Goal: Information Seeking & Learning: Learn about a topic

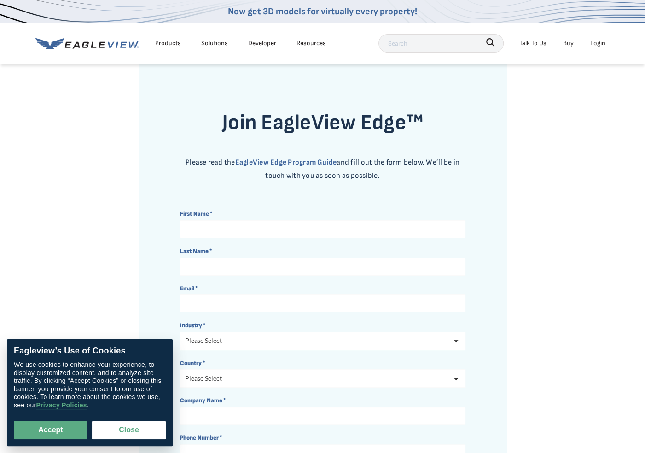
click at [110, 45] on icon at bounding box center [87, 44] width 104 height 12
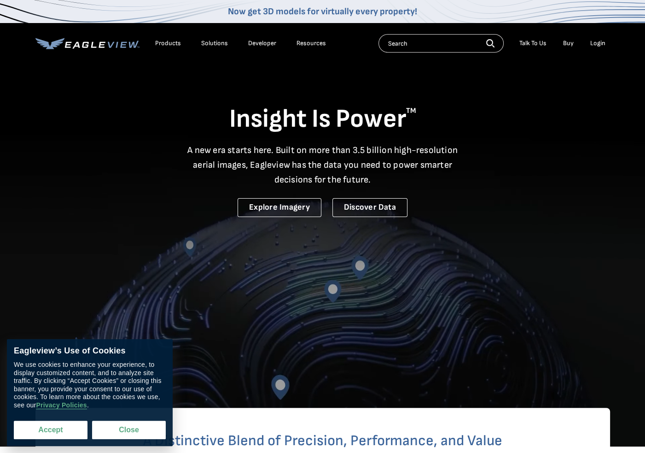
click at [59, 429] on button "Accept" at bounding box center [51, 429] width 74 height 18
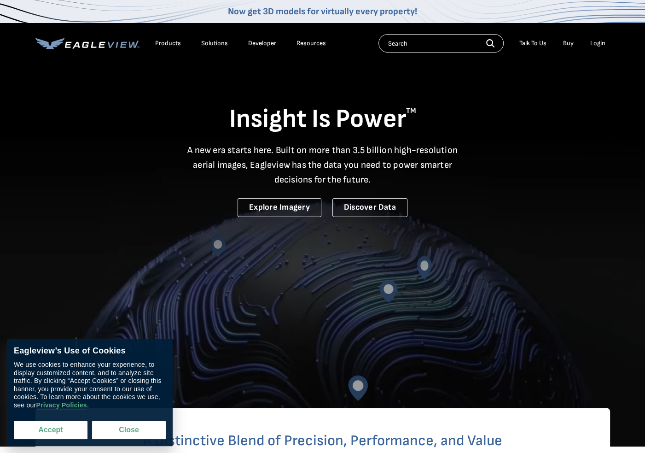
checkbox input "true"
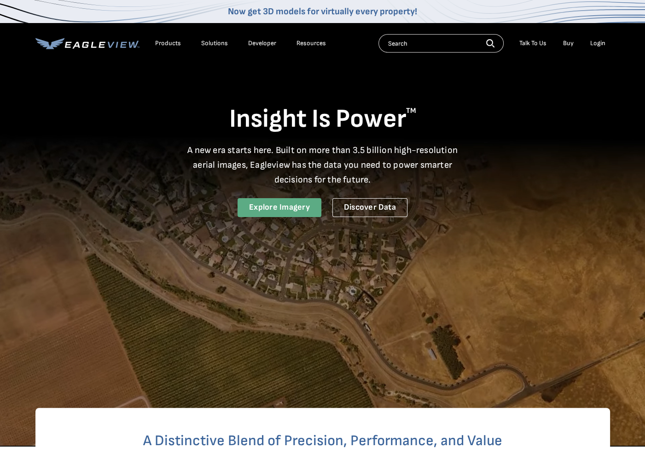
click at [303, 201] on link "Explore Imagery" at bounding box center [280, 207] width 84 height 19
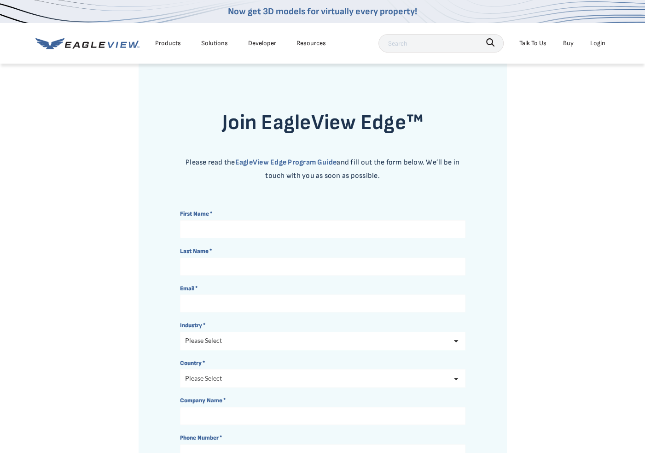
click at [210, 43] on div "Solutions" at bounding box center [214, 43] width 27 height 12
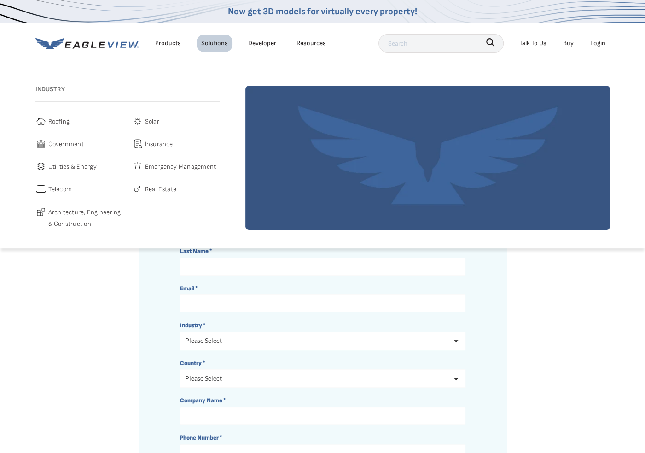
click at [171, 41] on div "Products" at bounding box center [168, 43] width 26 height 12
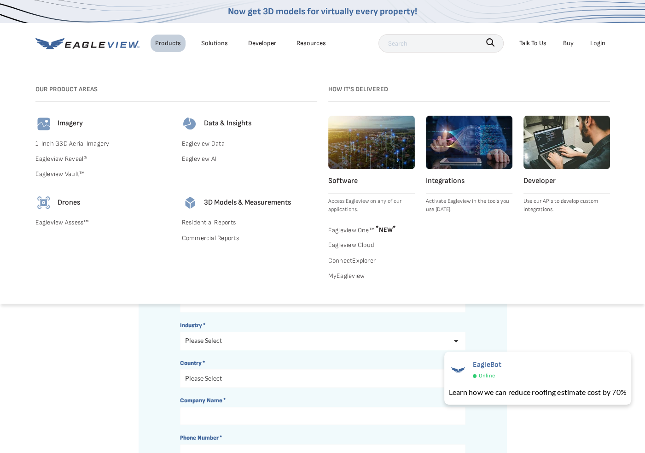
click at [86, 143] on link "1-Inch GSD Aerial Imagery" at bounding box center [102, 144] width 135 height 12
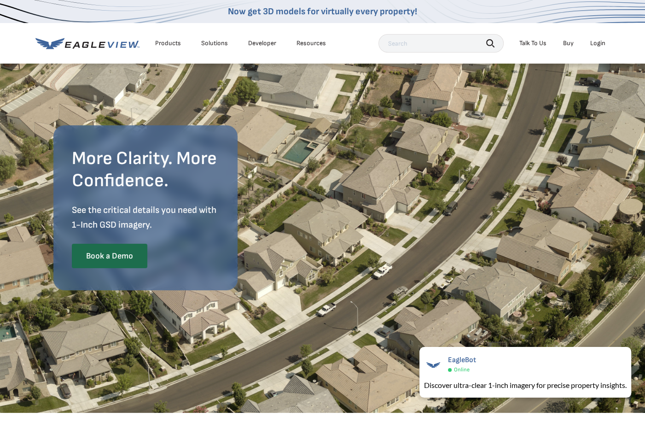
click at [210, 46] on div "Solutions" at bounding box center [214, 43] width 27 height 8
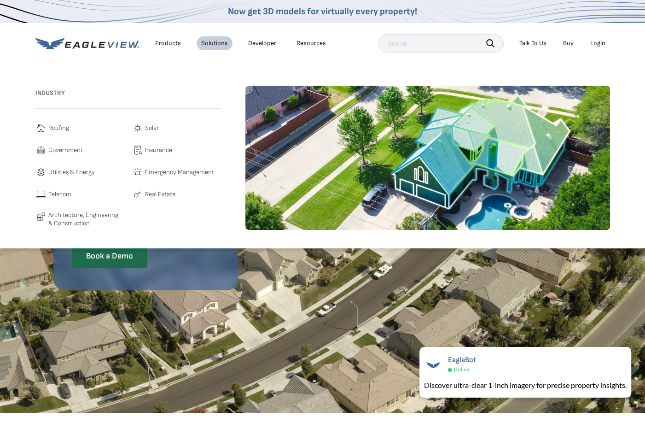
click at [85, 218] on span "Architecture, Engineering & Construction" at bounding box center [85, 219] width 75 height 16
